Goal: Task Accomplishment & Management: Use online tool/utility

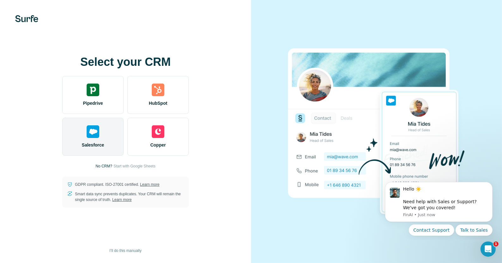
click at [97, 136] on img at bounding box center [93, 131] width 13 height 13
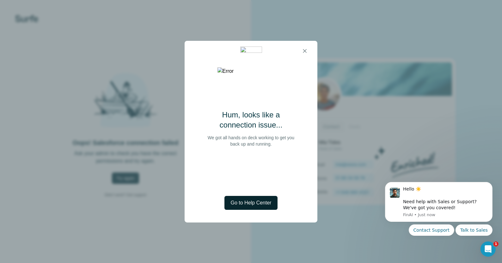
click at [250, 202] on span "Go to Help Center" at bounding box center [251, 203] width 41 height 8
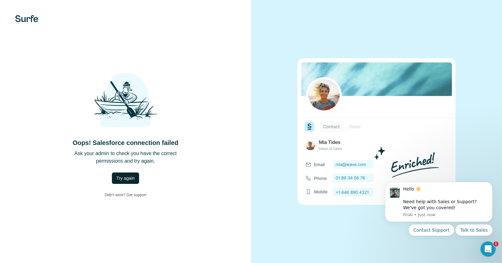
click at [130, 177] on span "Try again" at bounding box center [125, 178] width 18 height 6
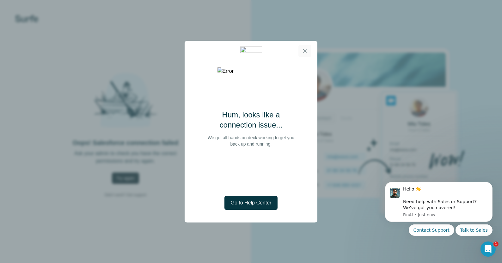
click at [303, 48] on icon "button" at bounding box center [305, 51] width 6 height 6
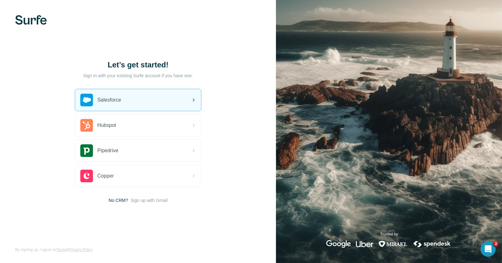
click at [143, 104] on div "Salesforce" at bounding box center [138, 99] width 126 height 21
click at [169, 101] on div "Salesforce" at bounding box center [138, 99] width 126 height 21
click at [156, 98] on div "Salesforce" at bounding box center [138, 99] width 126 height 21
click at [196, 101] on icon at bounding box center [194, 100] width 8 height 8
